Goal: Find specific page/section: Find specific page/section

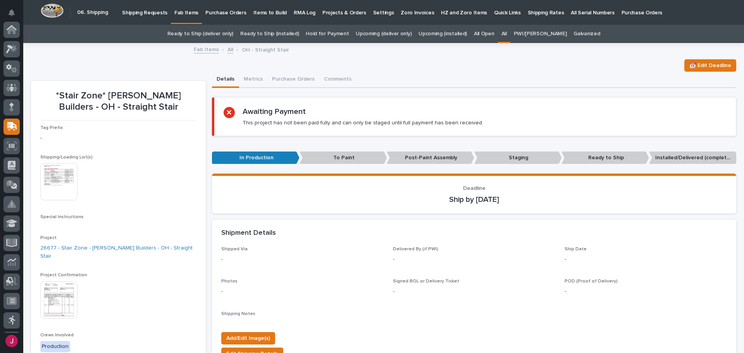
scroll to position [96, 0]
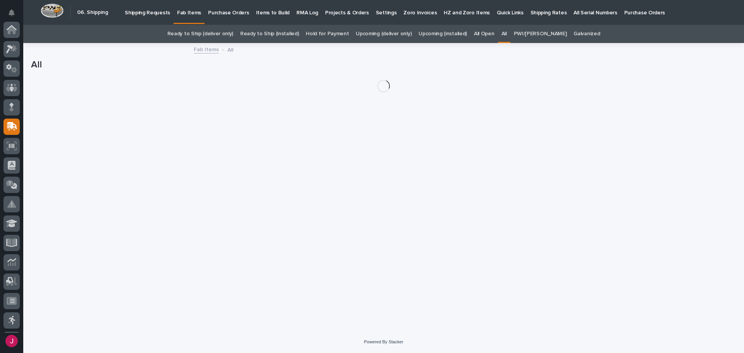
scroll to position [96, 0]
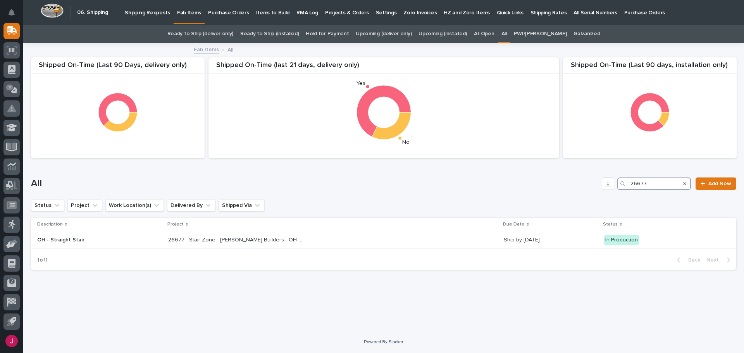
drag, startPoint x: 651, startPoint y: 182, endPoint x: 598, endPoint y: 185, distance: 53.2
click at [598, 185] on div "All 26677 Add New" at bounding box center [383, 183] width 705 height 12
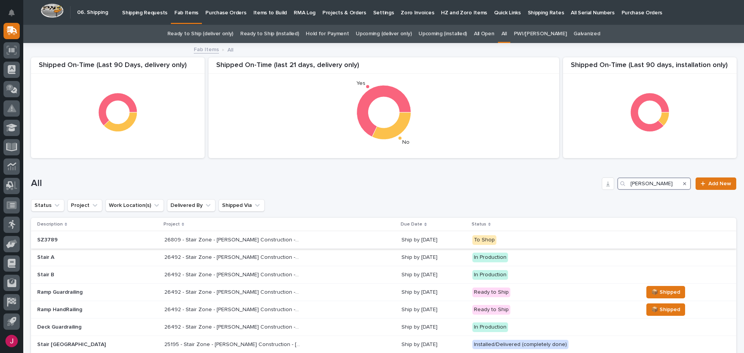
type input "[PERSON_NAME]"
click at [195, 241] on p "26809 - Stair Zone - [PERSON_NAME] Construction - 🤖 E-Commerce Stair Order" at bounding box center [232, 239] width 137 height 8
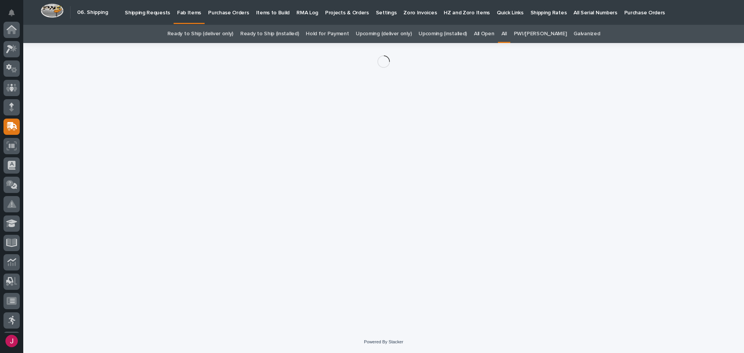
scroll to position [96, 0]
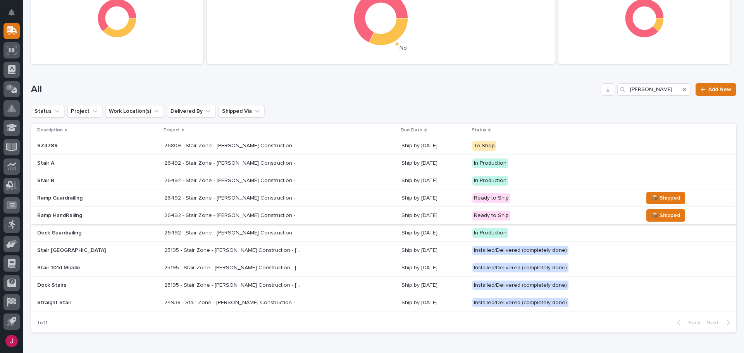
scroll to position [100, 0]
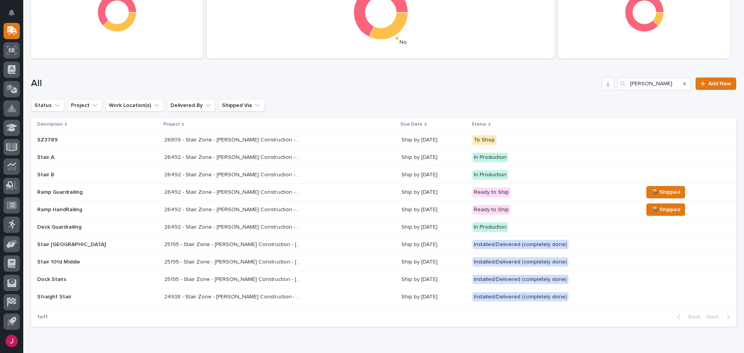
click at [196, 192] on p "26492 - Stair Zone - [PERSON_NAME] Construction - Soar Platform Stairs & Railin…" at bounding box center [232, 191] width 137 height 8
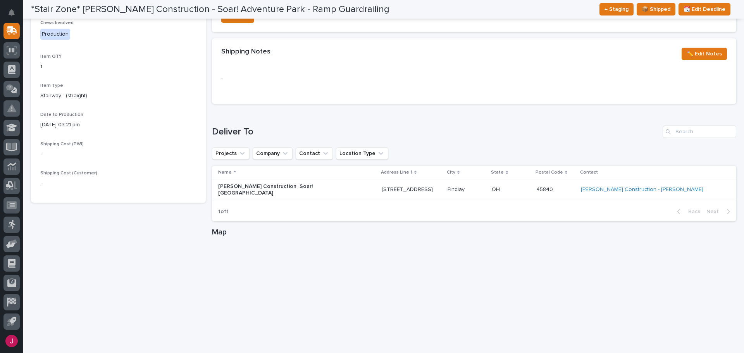
scroll to position [387, 0]
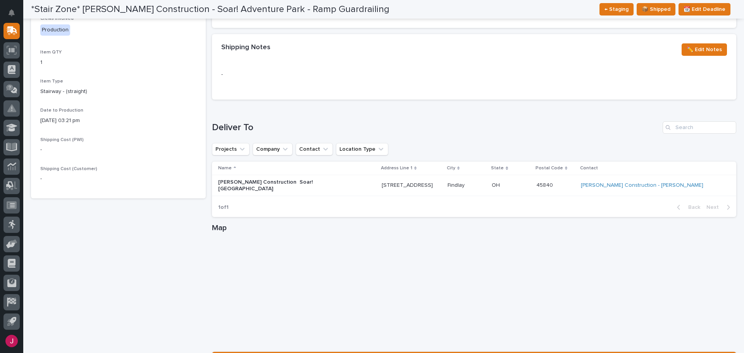
click at [299, 181] on p "[PERSON_NAME] Construction Soar! [GEOGRAPHIC_DATA]" at bounding box center [286, 185] width 136 height 13
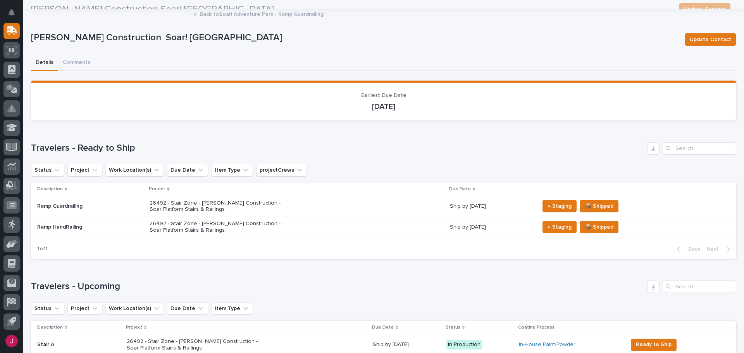
scroll to position [17, 0]
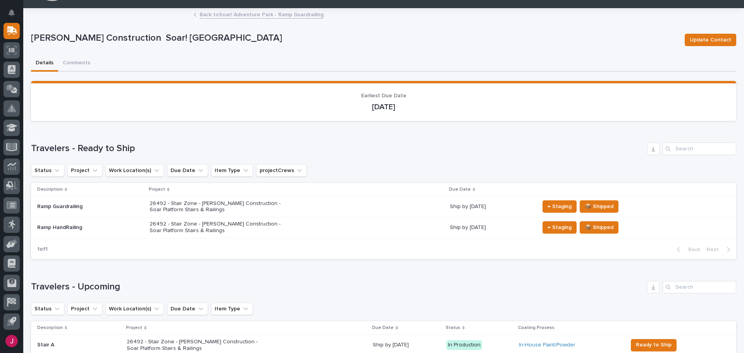
click at [66, 205] on p "Ramp Guardrailing" at bounding box center [90, 206] width 106 height 7
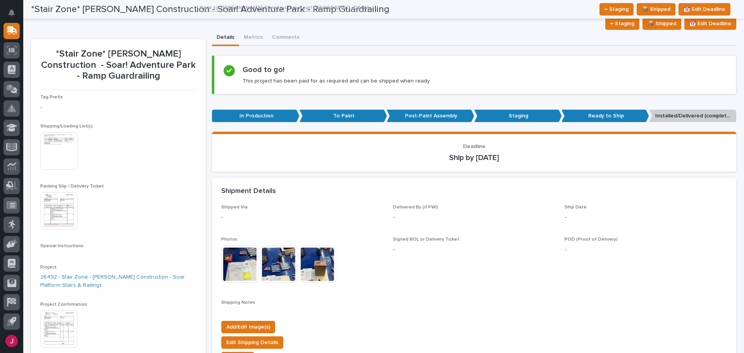
scroll to position [39, 0]
